Goal: Transaction & Acquisition: Purchase product/service

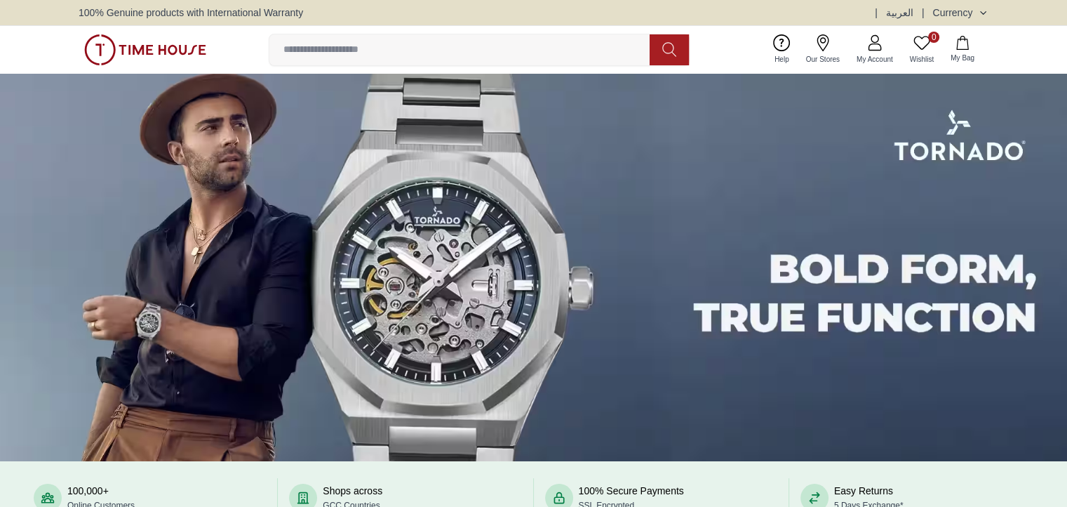
click at [106, 48] on img at bounding box center [145, 49] width 122 height 31
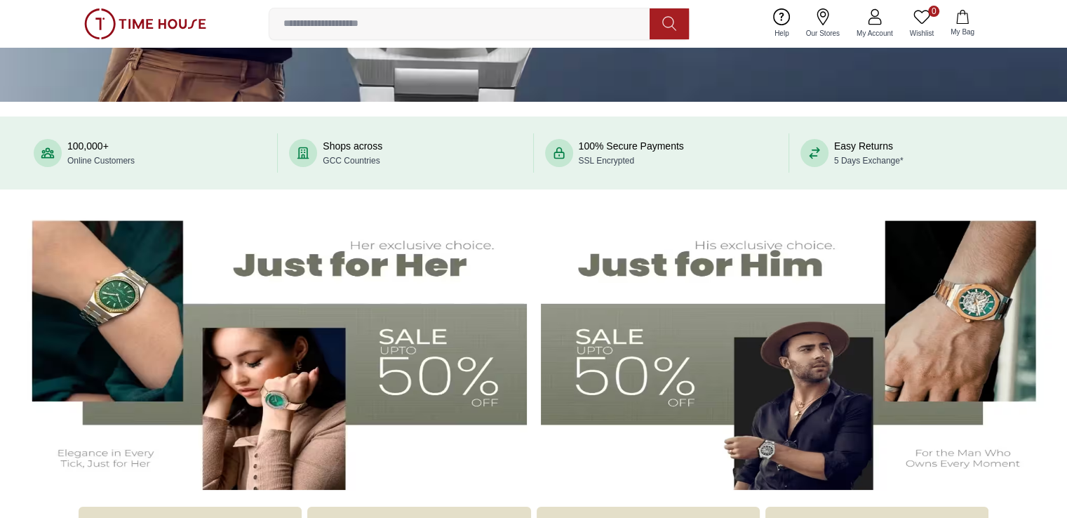
scroll to position [351, 0]
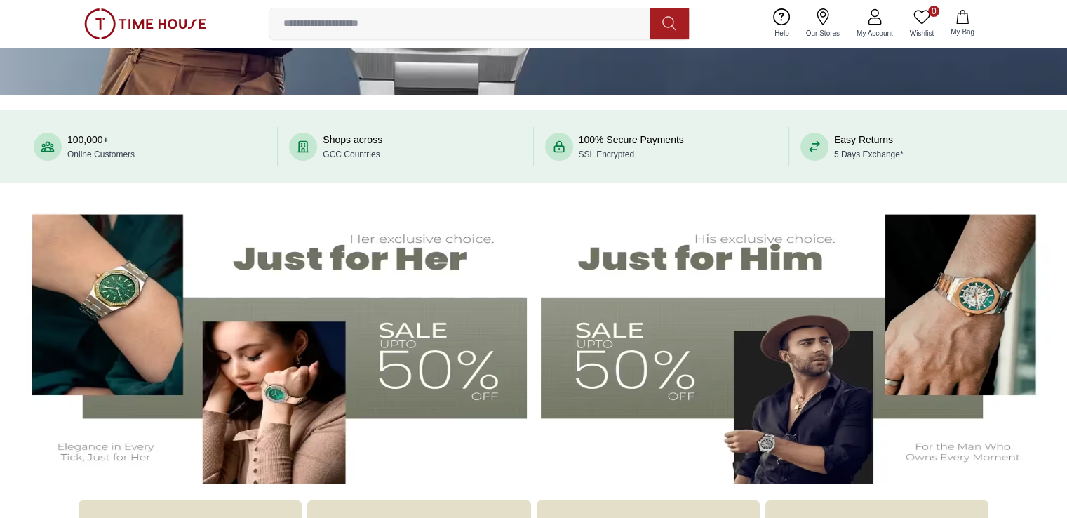
click at [890, 377] on img at bounding box center [799, 340] width 516 height 286
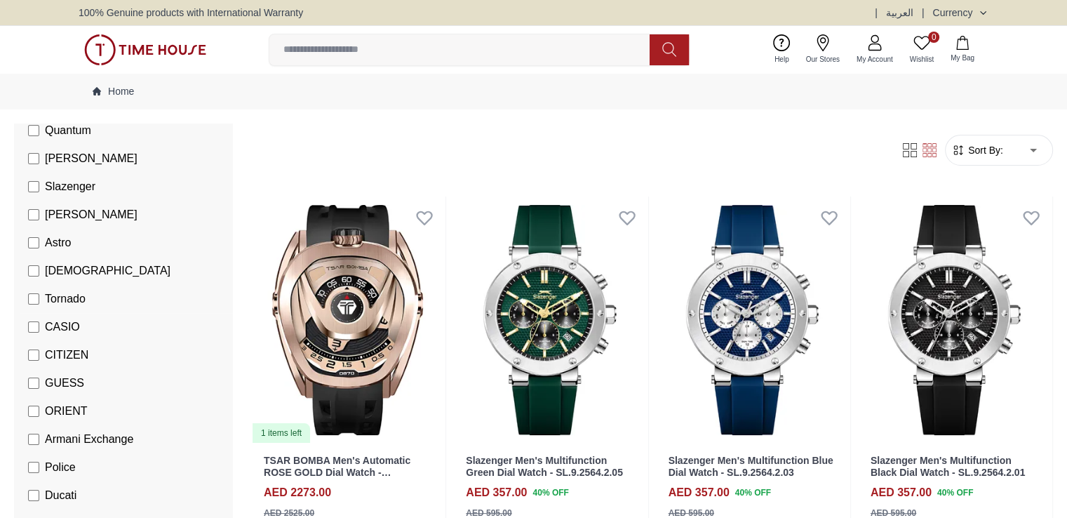
scroll to position [211, 0]
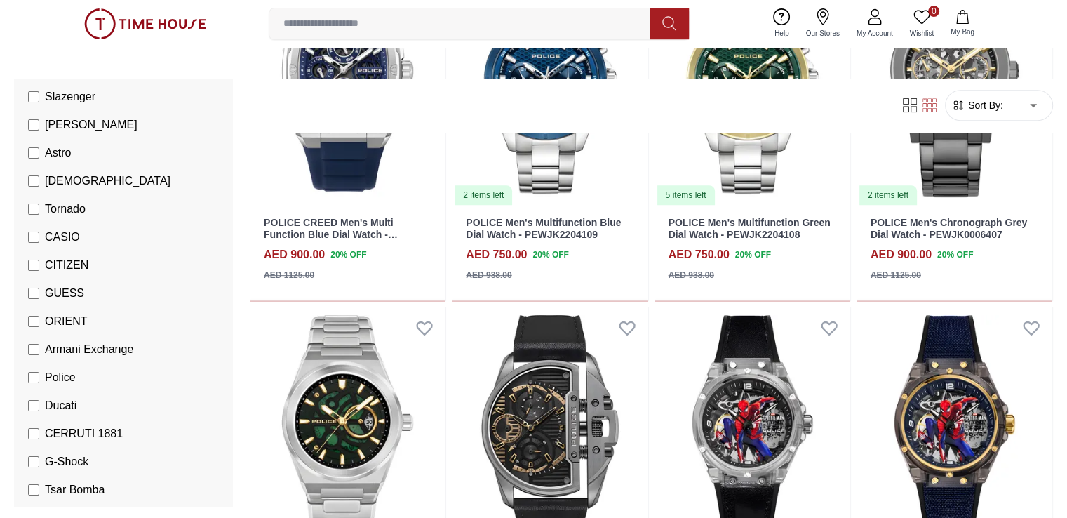
scroll to position [702, 0]
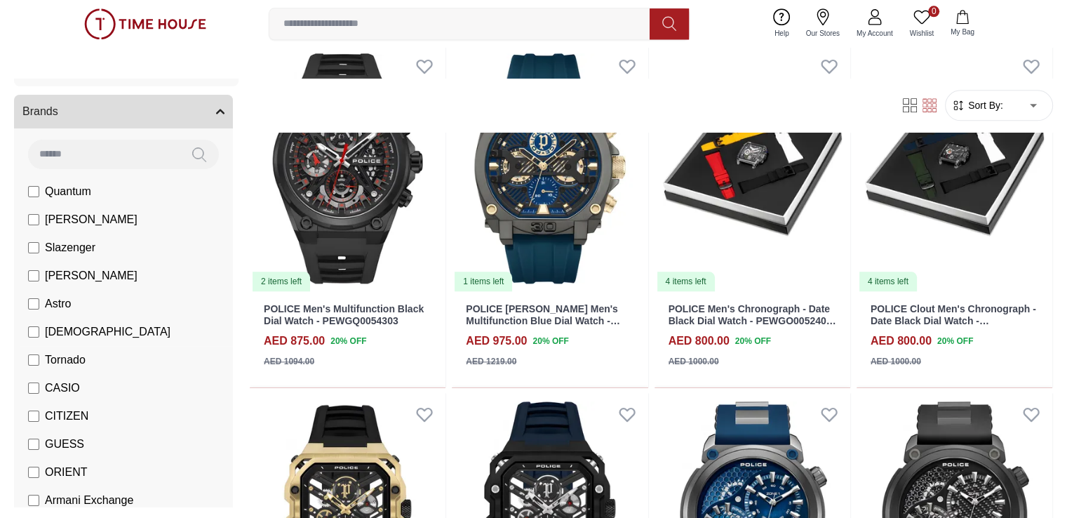
scroll to position [140, 0]
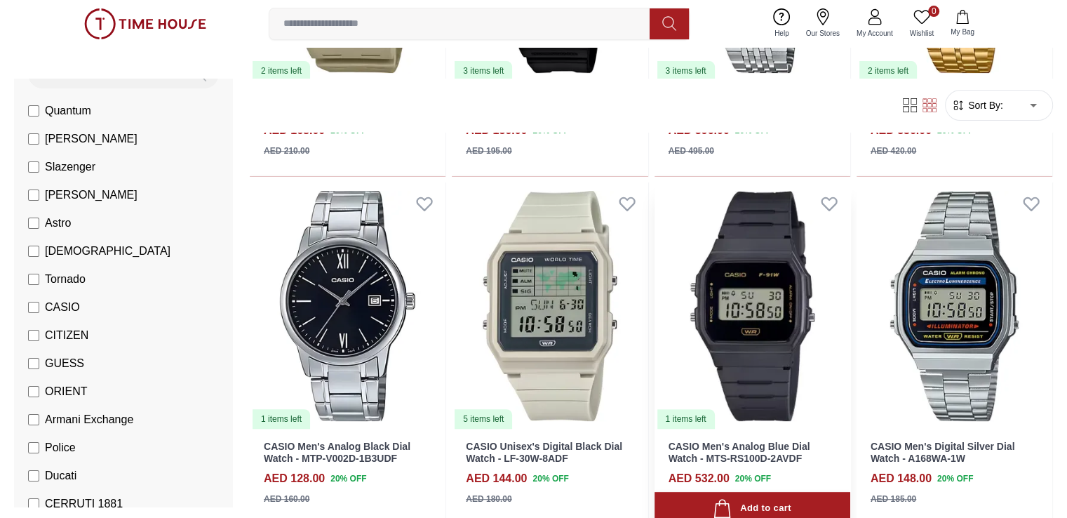
scroll to position [632, 0]
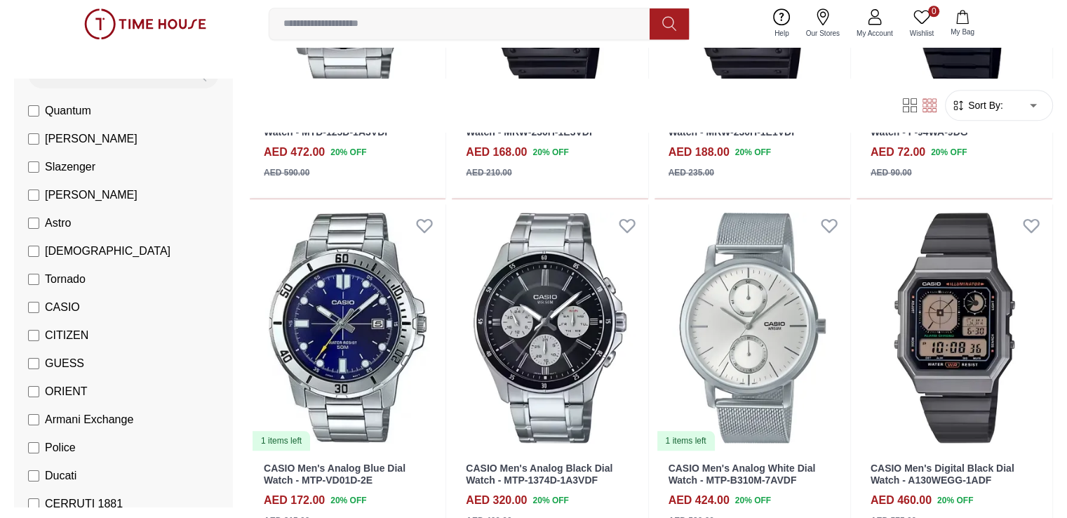
scroll to position [1474, 0]
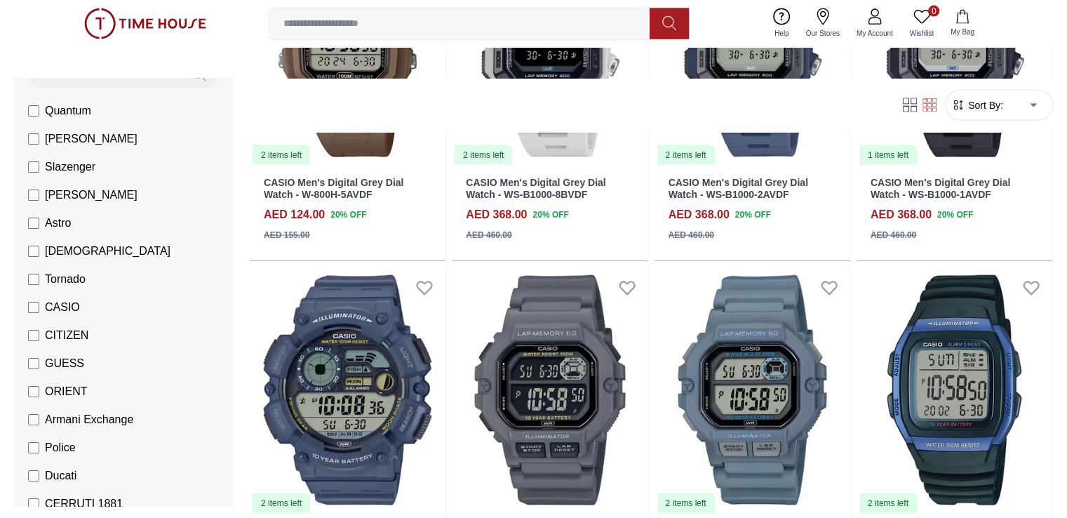
scroll to position [3088, 0]
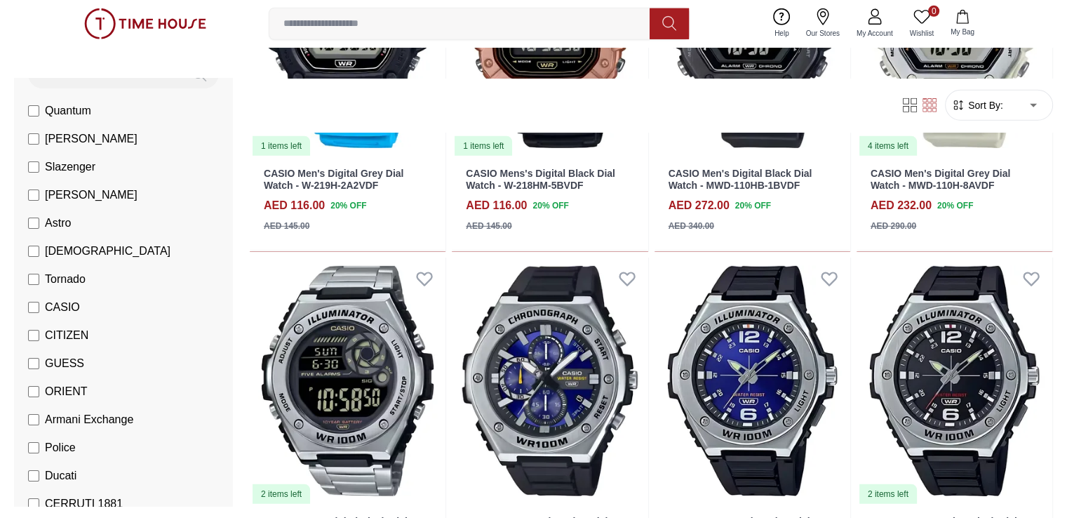
scroll to position [4351, 0]
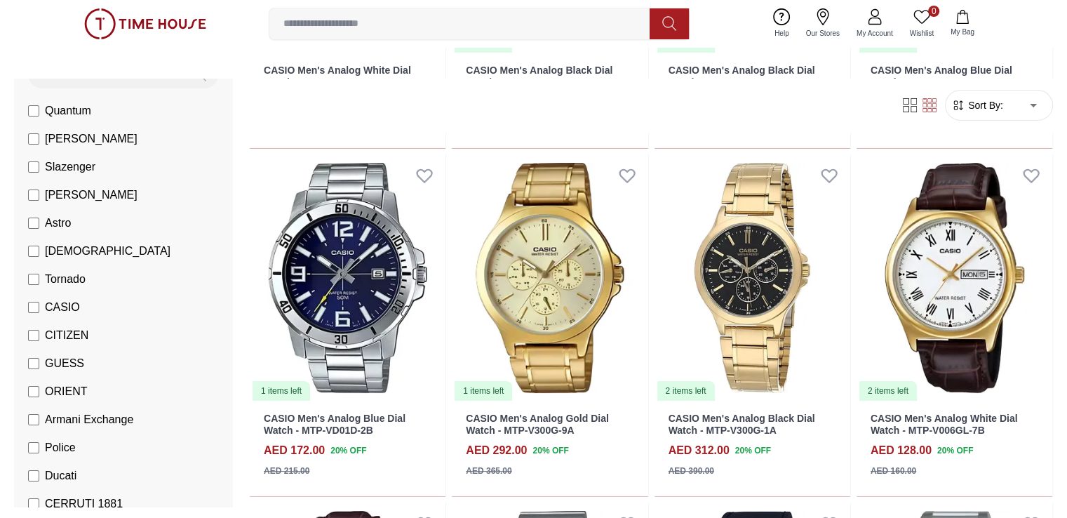
scroll to position [5506, 0]
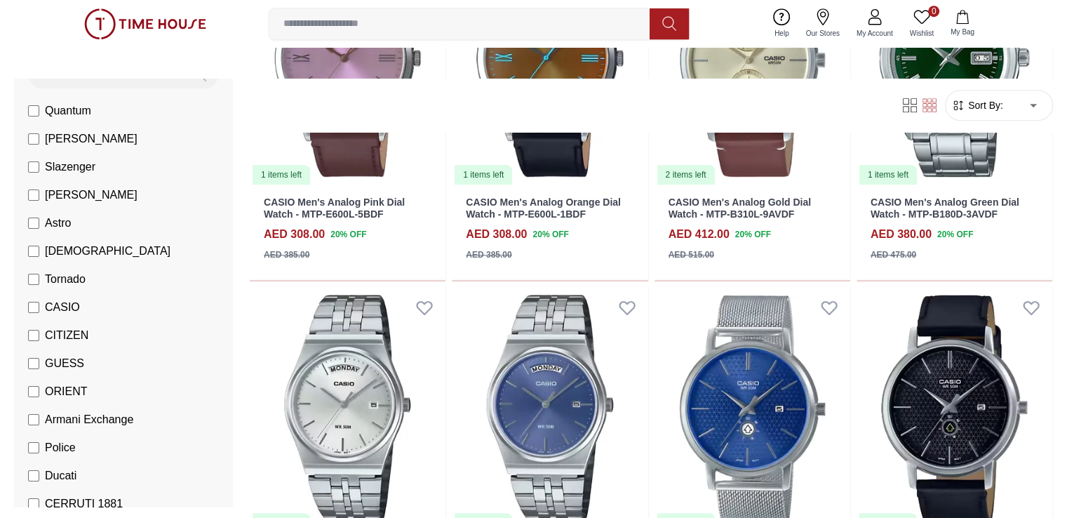
scroll to position [6266, 0]
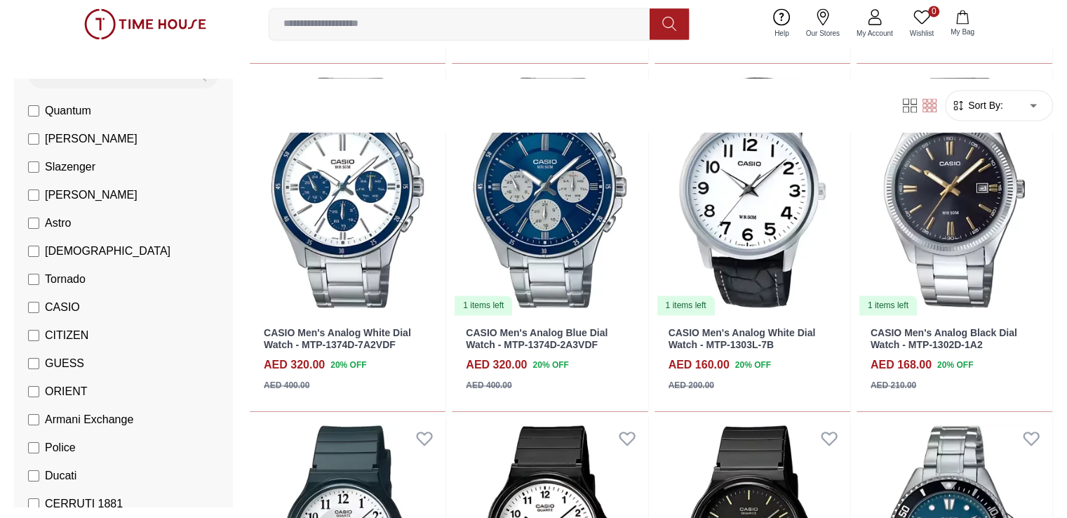
scroll to position [7439, 0]
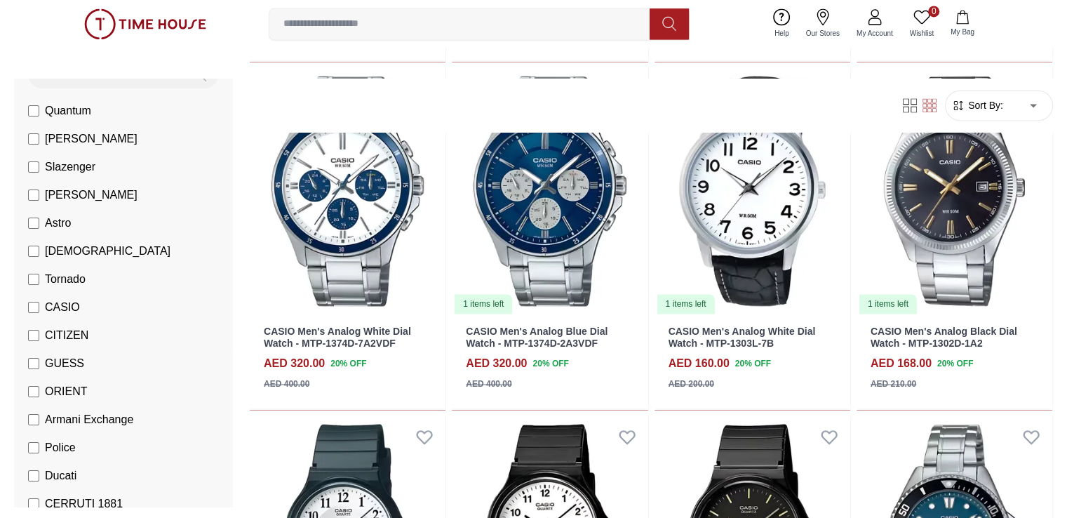
click at [80, 312] on span "CASIO" at bounding box center [62, 307] width 35 height 17
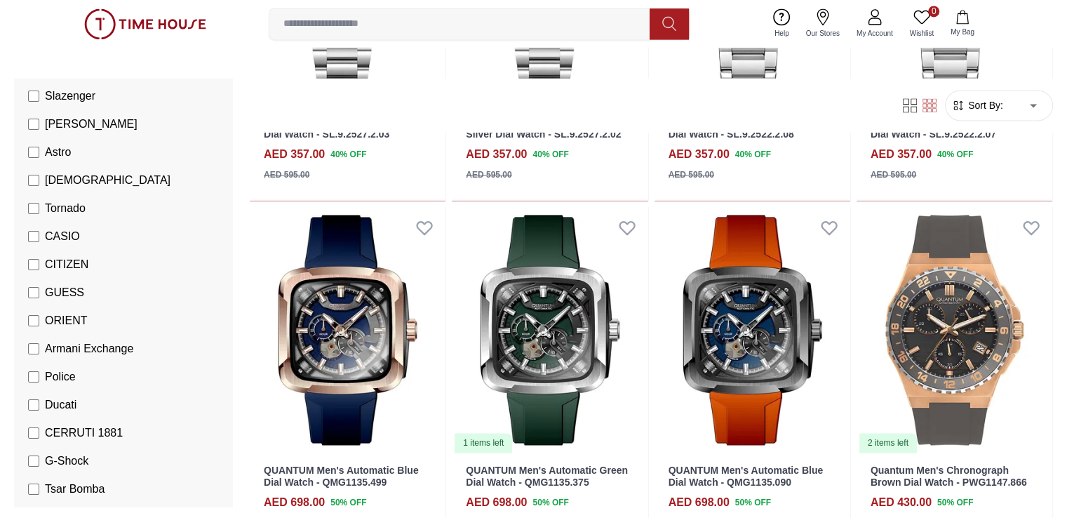
scroll to position [211, 0]
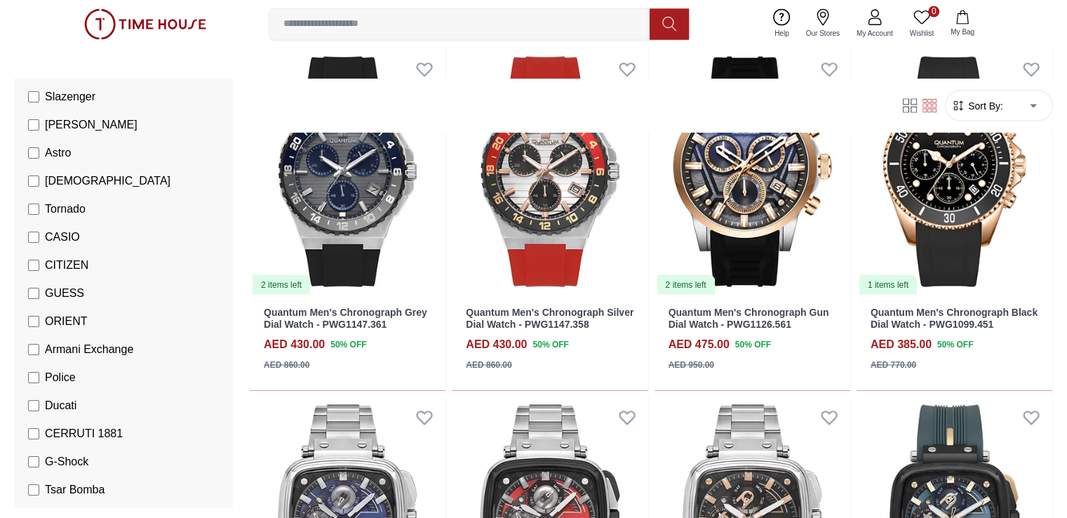
scroll to position [2737, 0]
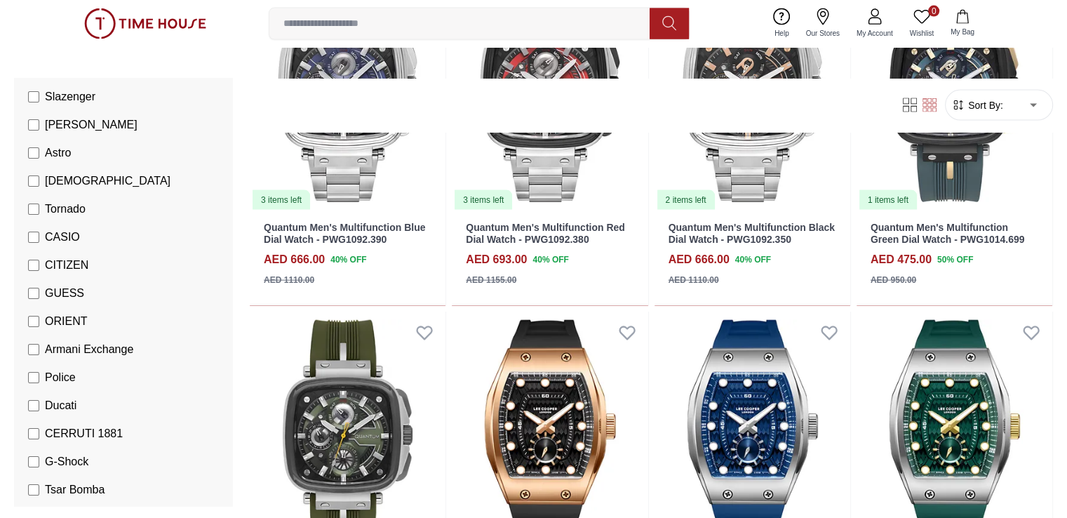
scroll to position [3088, 0]
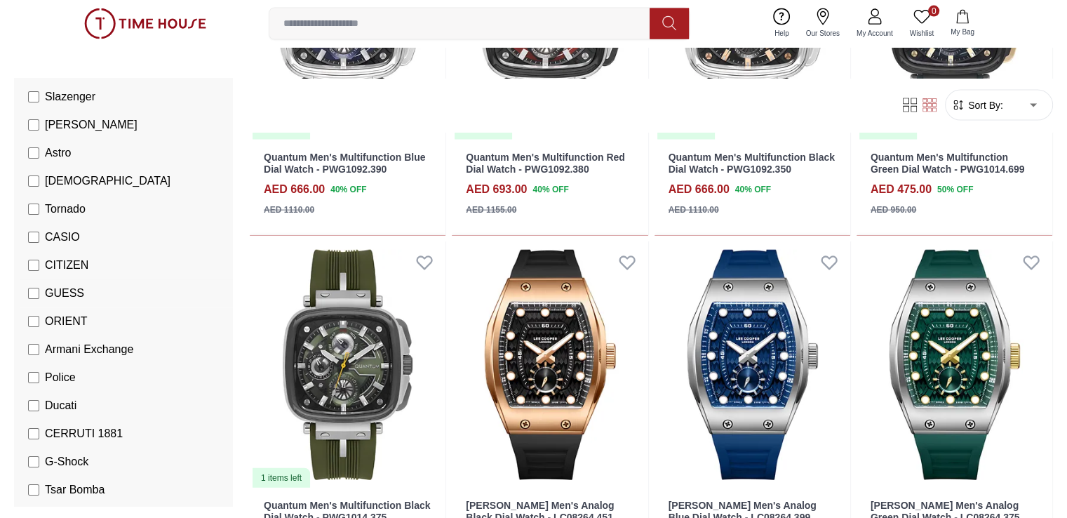
click at [84, 293] on span "GUESS" at bounding box center [64, 293] width 39 height 17
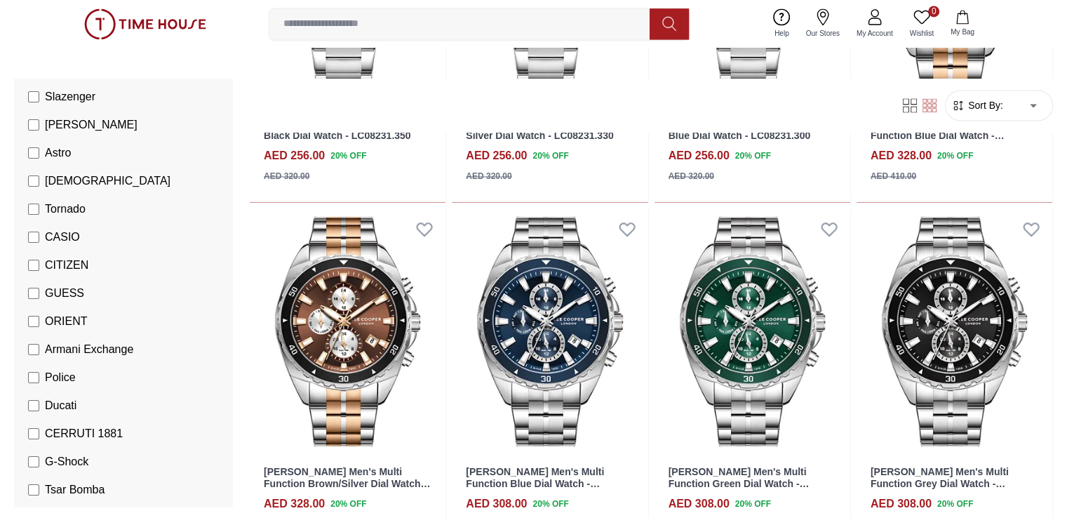
scroll to position [2009, 0]
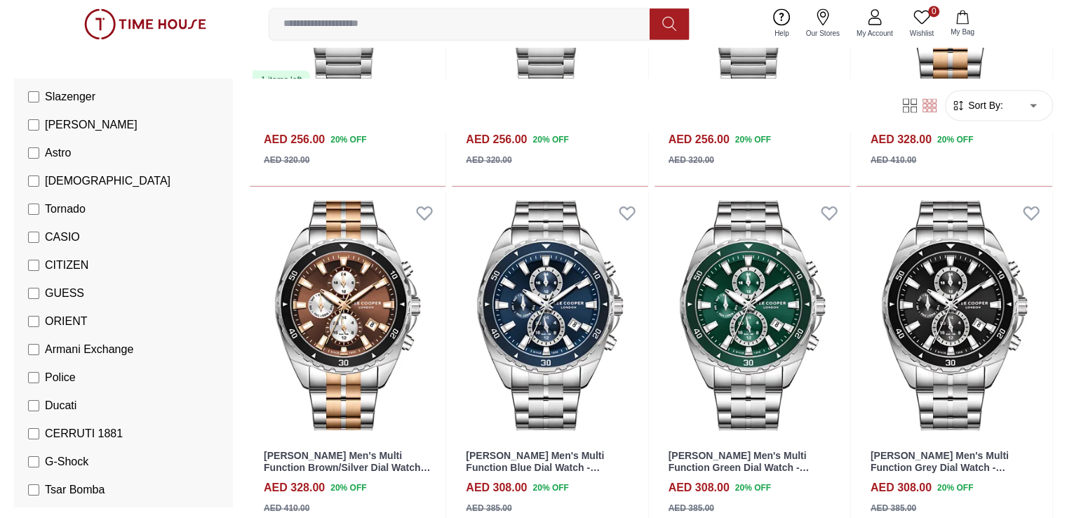
scroll to position [2430, 0]
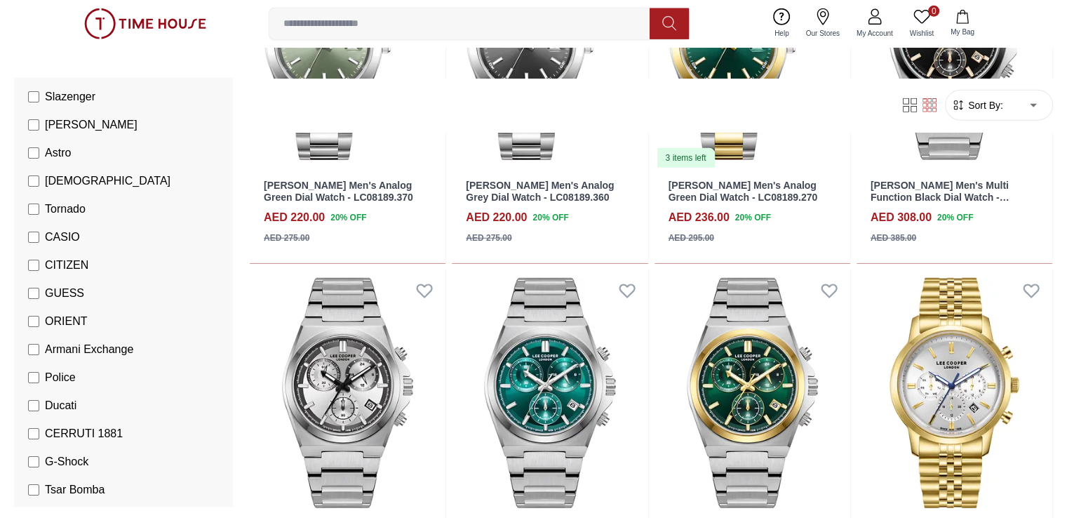
scroll to position [3763, 0]
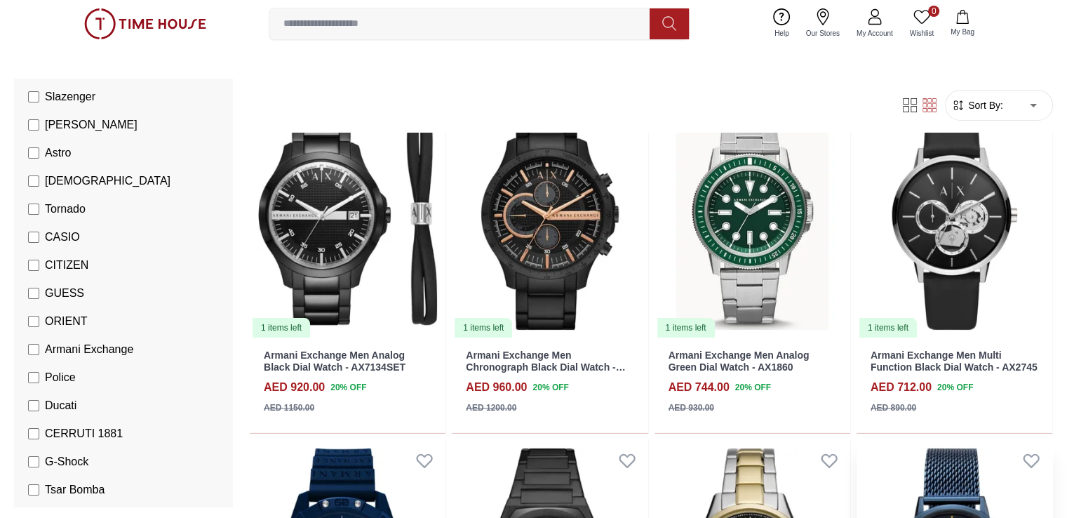
scroll to position [281, 0]
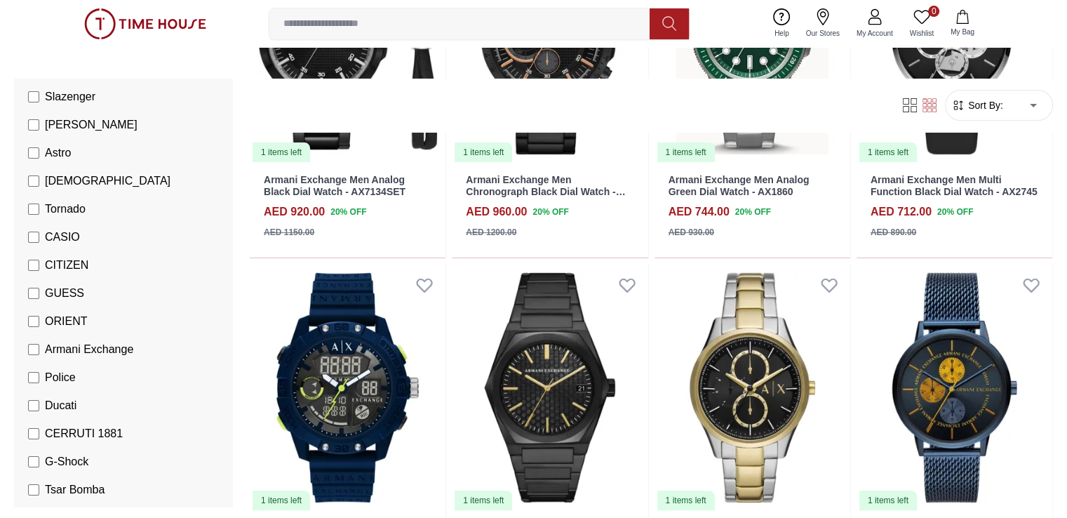
click at [124, 341] on span "Armani Exchange" at bounding box center [89, 349] width 88 height 17
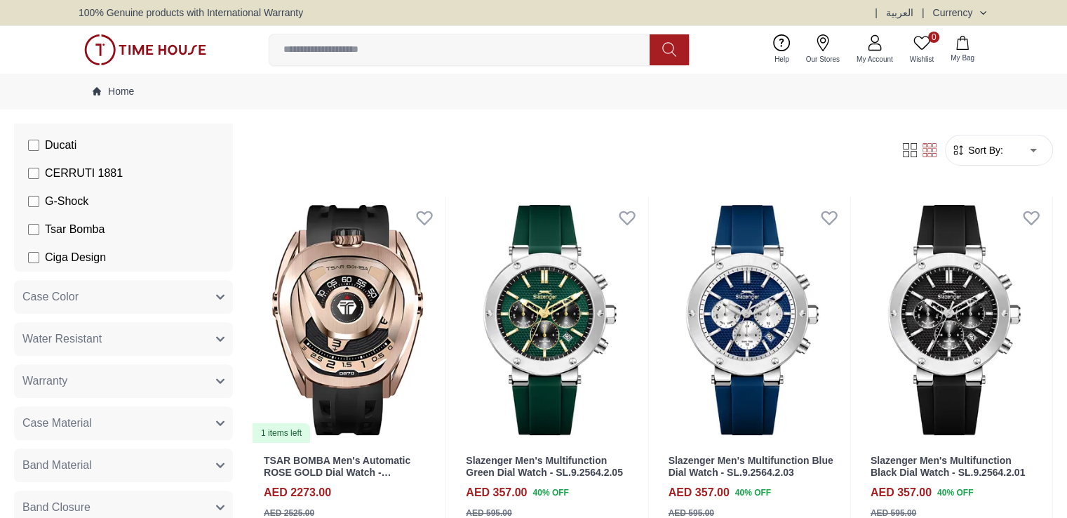
scroll to position [491, 0]
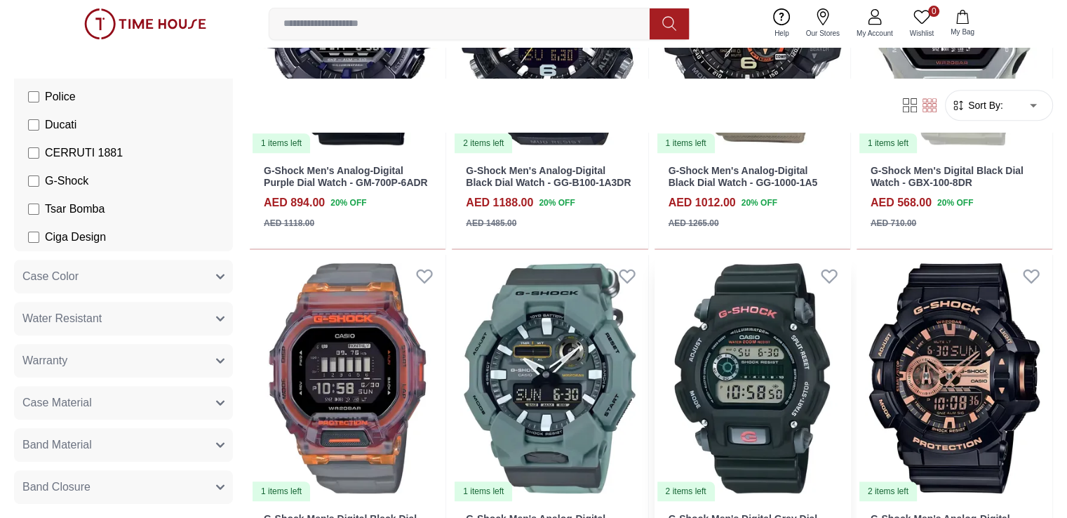
scroll to position [772, 0]
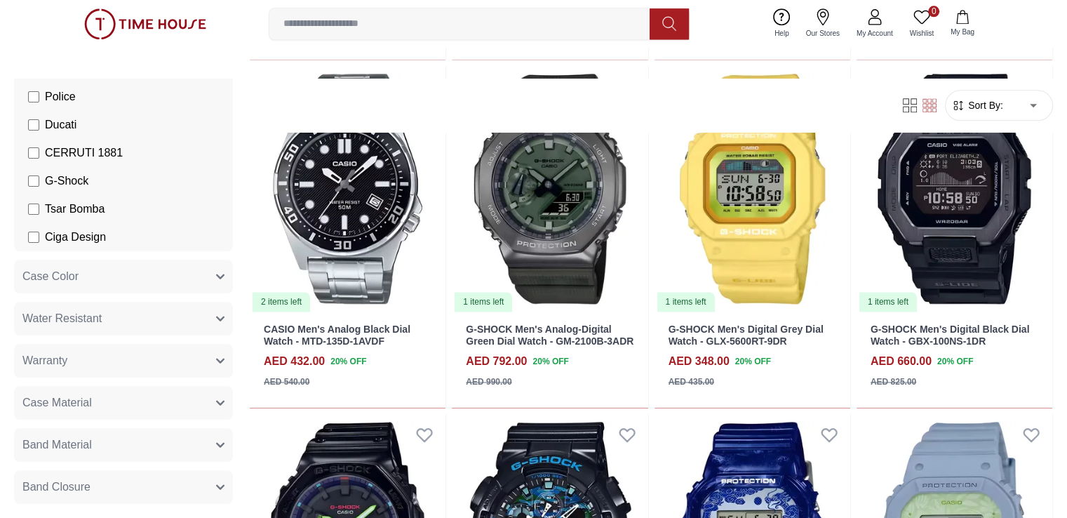
scroll to position [1895, 0]
